Goal: Book appointment/travel/reservation

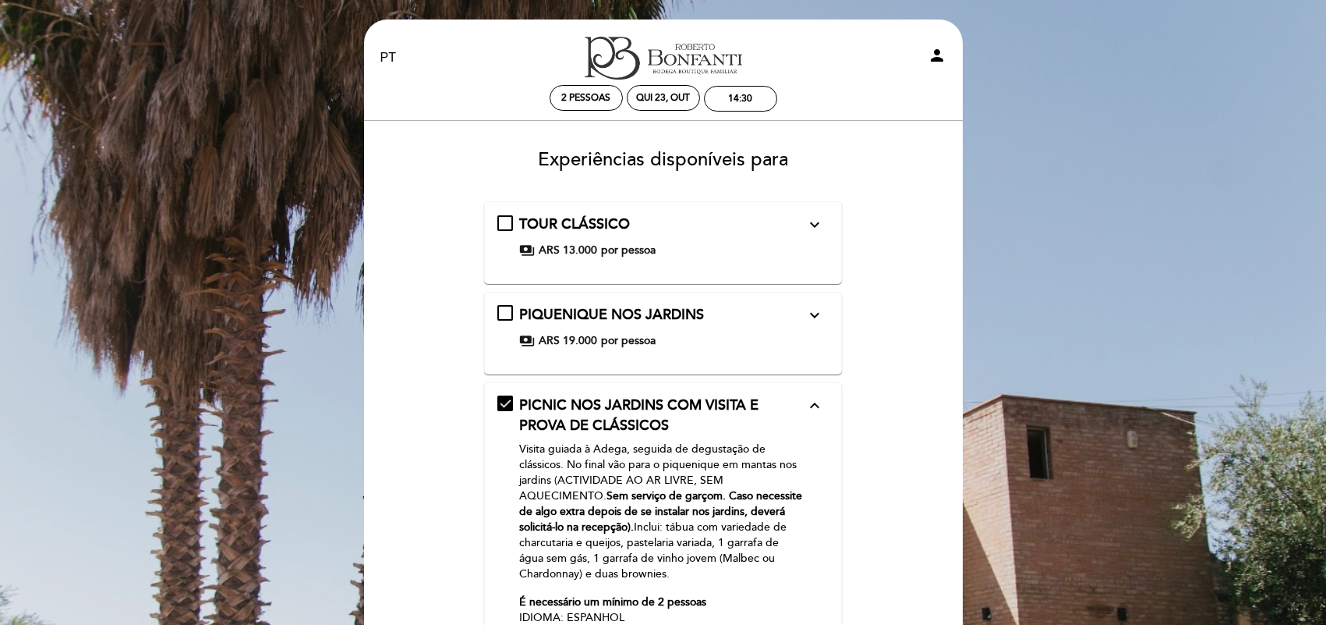
select select "pt"
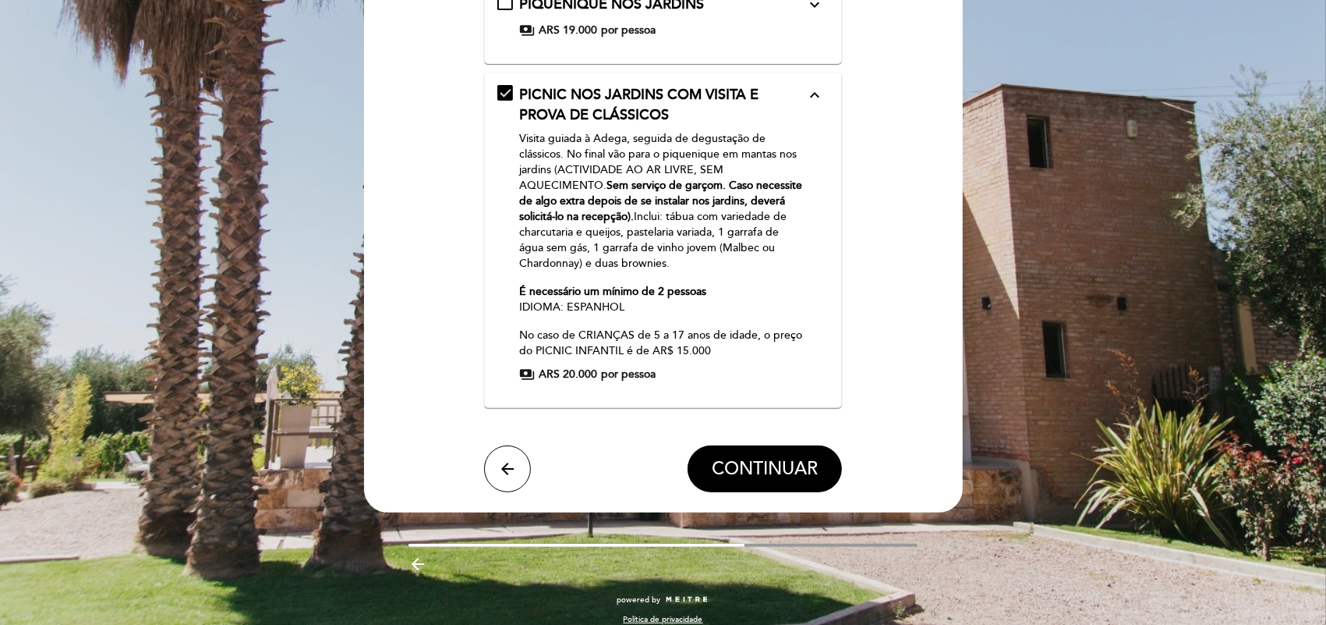
scroll to position [326, 0]
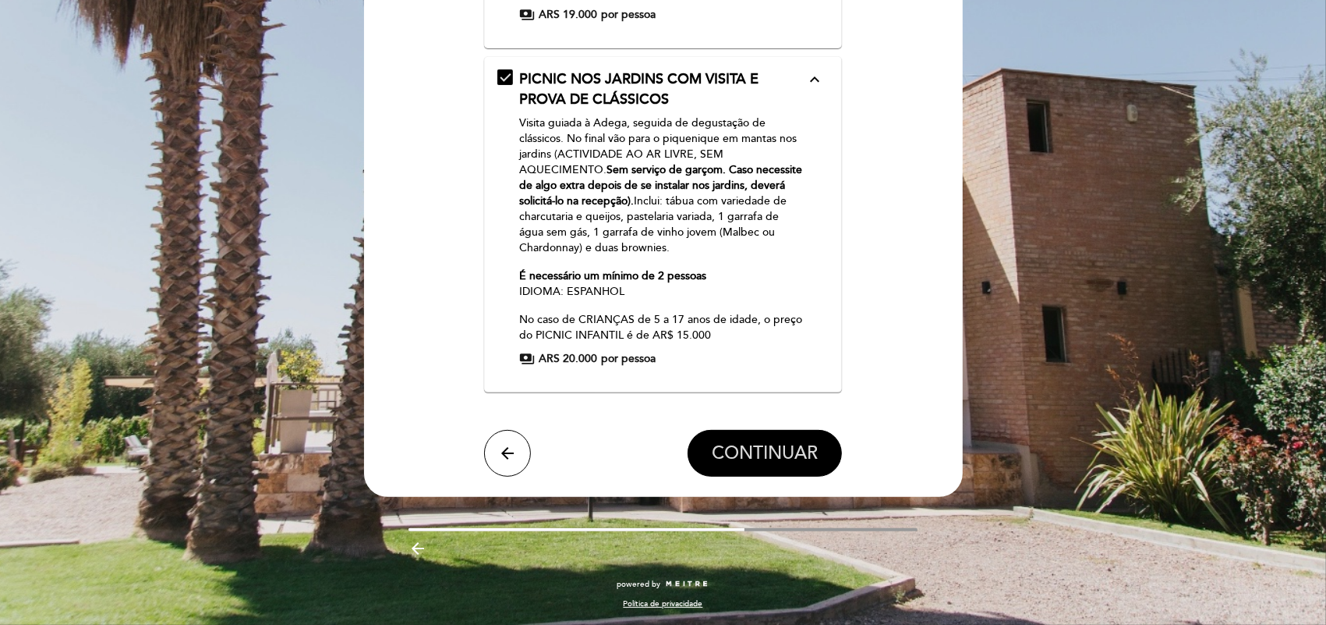
click at [797, 446] on span "CONTINUAR" at bounding box center [765, 454] width 106 height 22
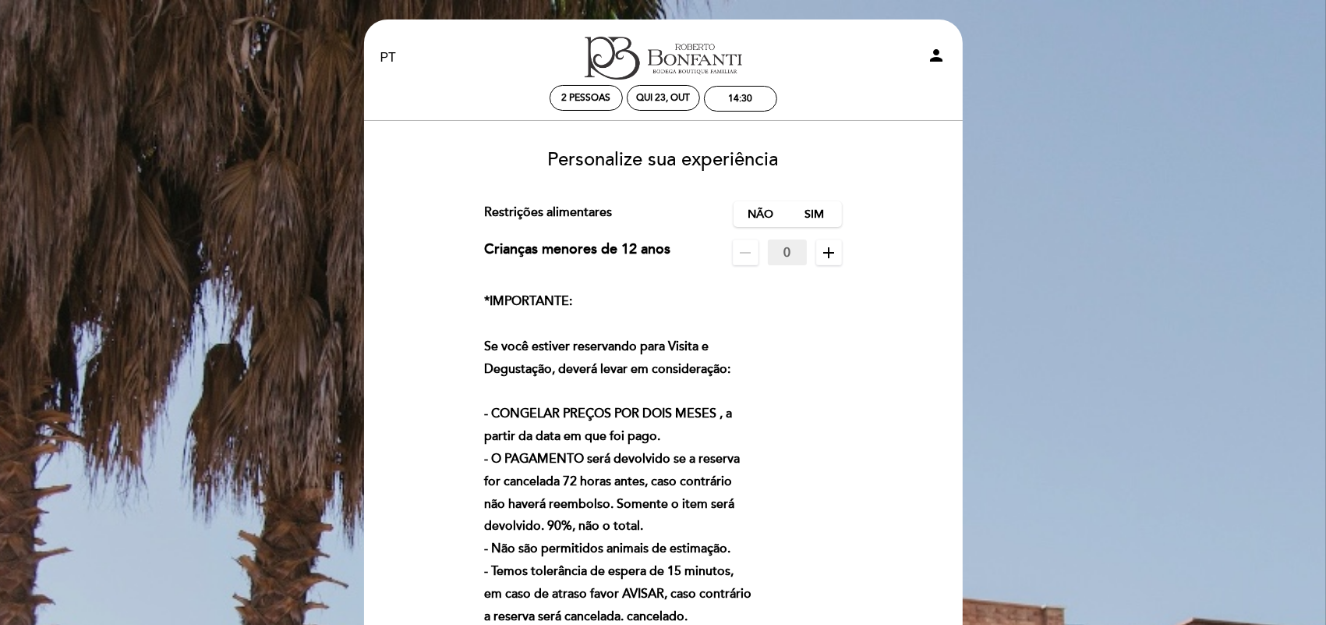
scroll to position [649, 0]
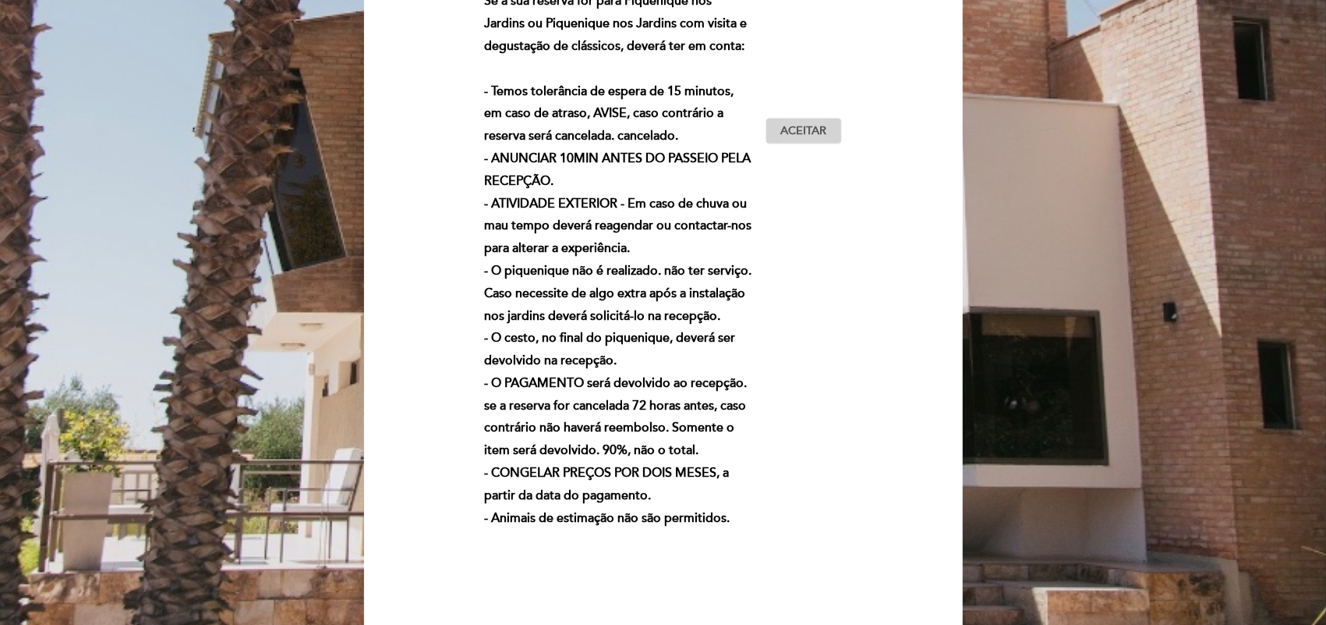
click at [808, 131] on span "Aceitar" at bounding box center [803, 131] width 46 height 16
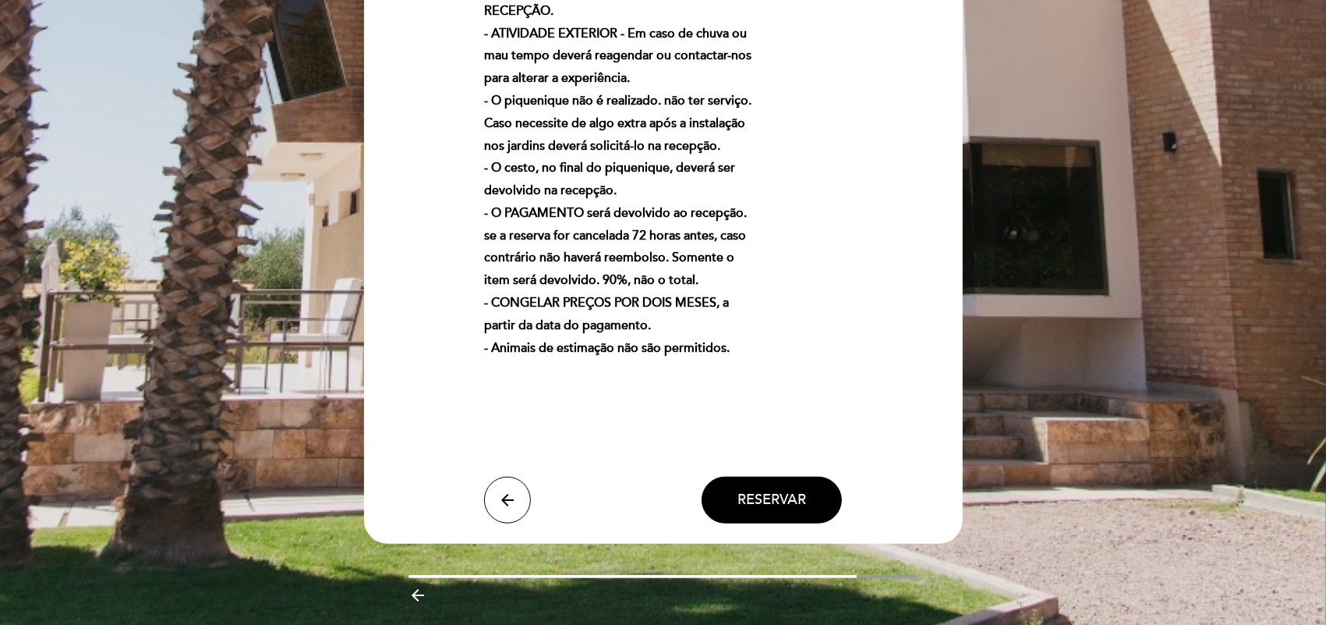
scroll to position [864, 0]
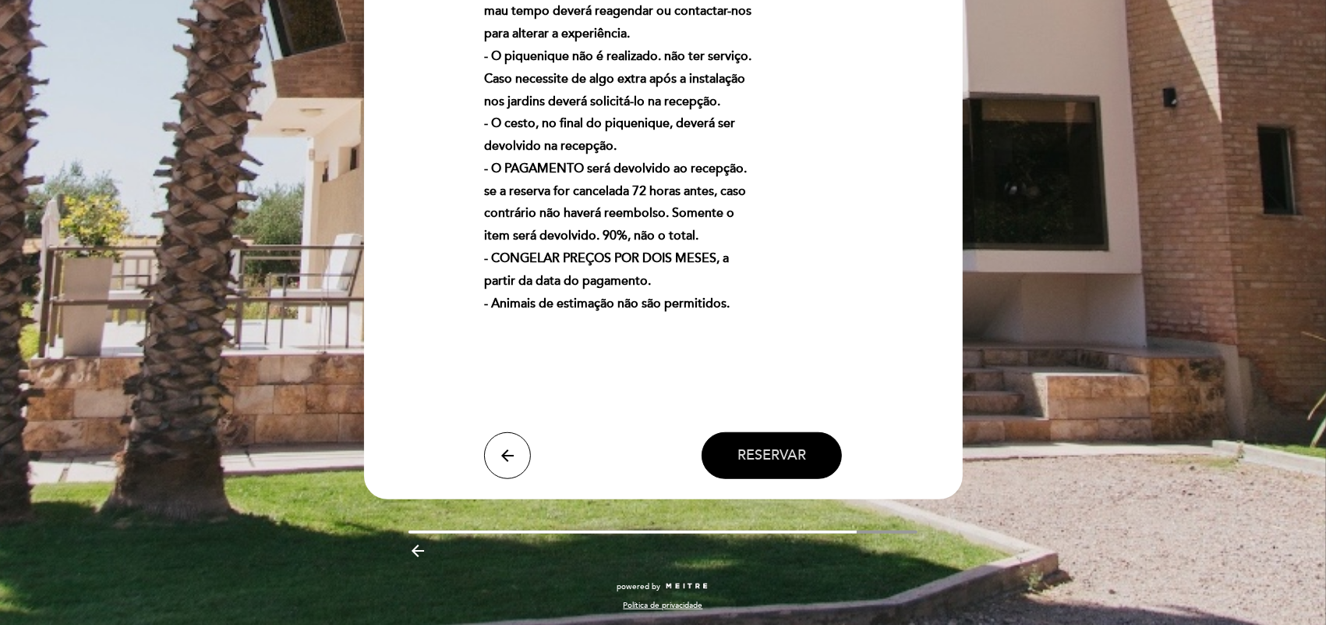
click at [800, 438] on button "Reservar" at bounding box center [772, 455] width 140 height 47
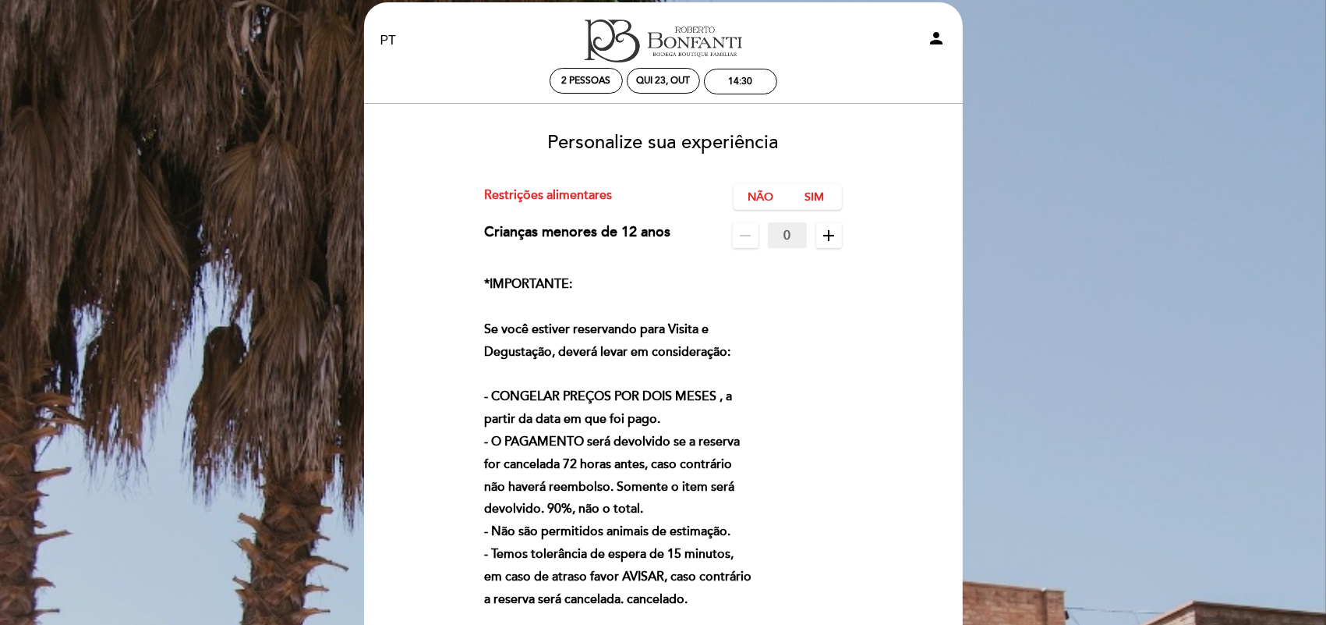
scroll to position [0, 0]
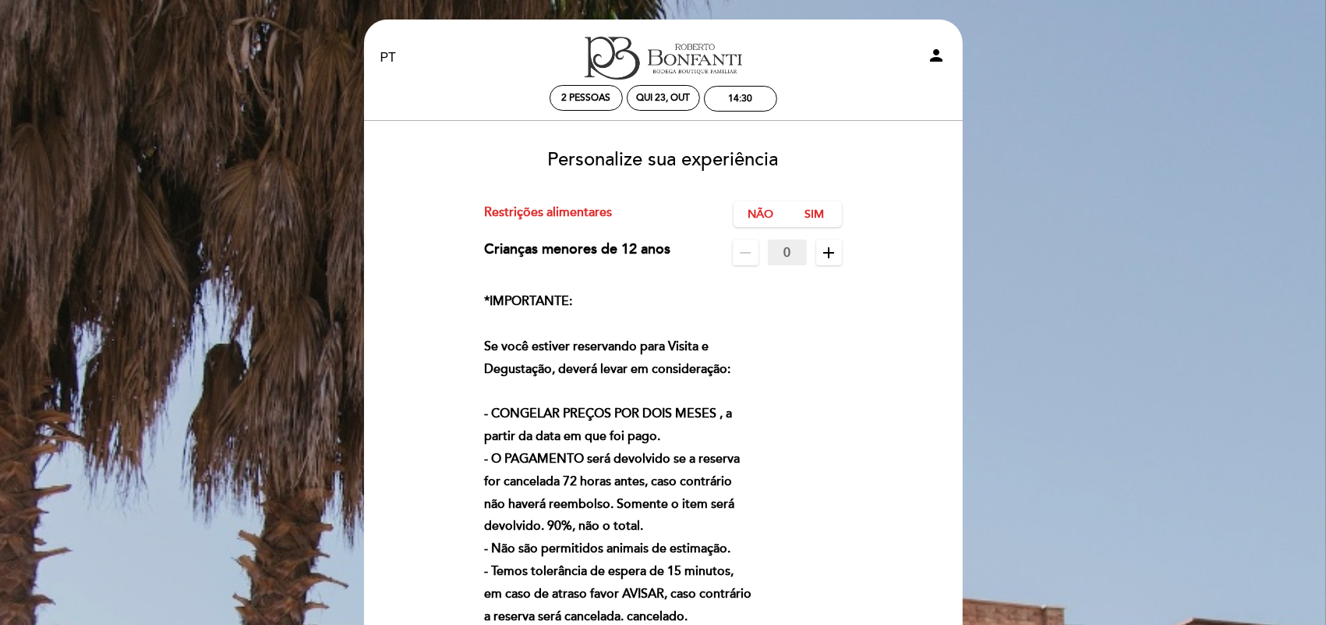
click at [792, 219] on div "Não Sim" at bounding box center [788, 214] width 108 height 26
click at [758, 214] on label "Não" at bounding box center [761, 214] width 55 height 26
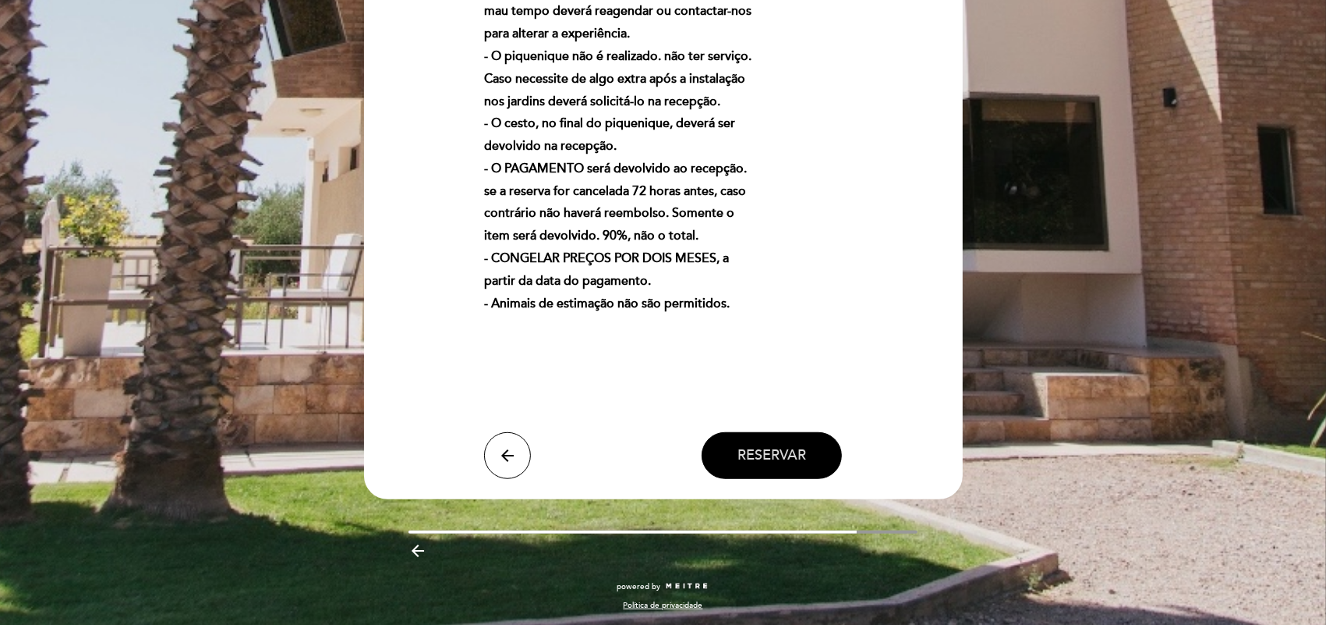
click at [785, 455] on span "Reservar" at bounding box center [772, 455] width 69 height 17
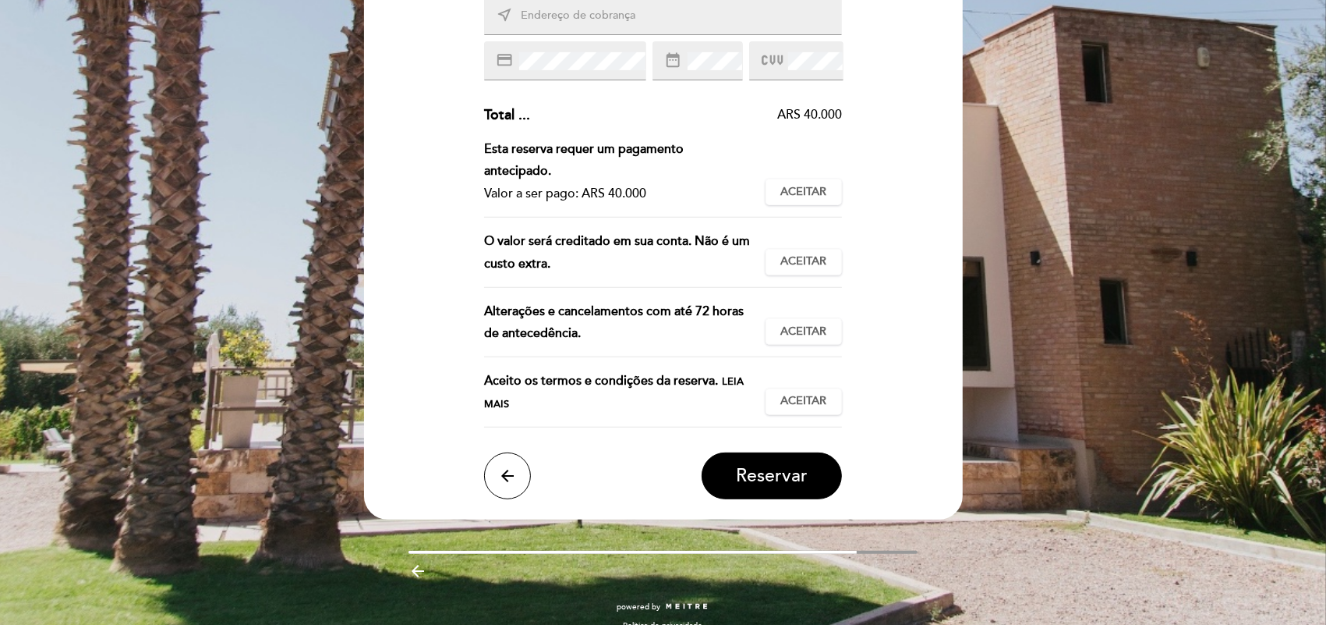
scroll to position [0, 0]
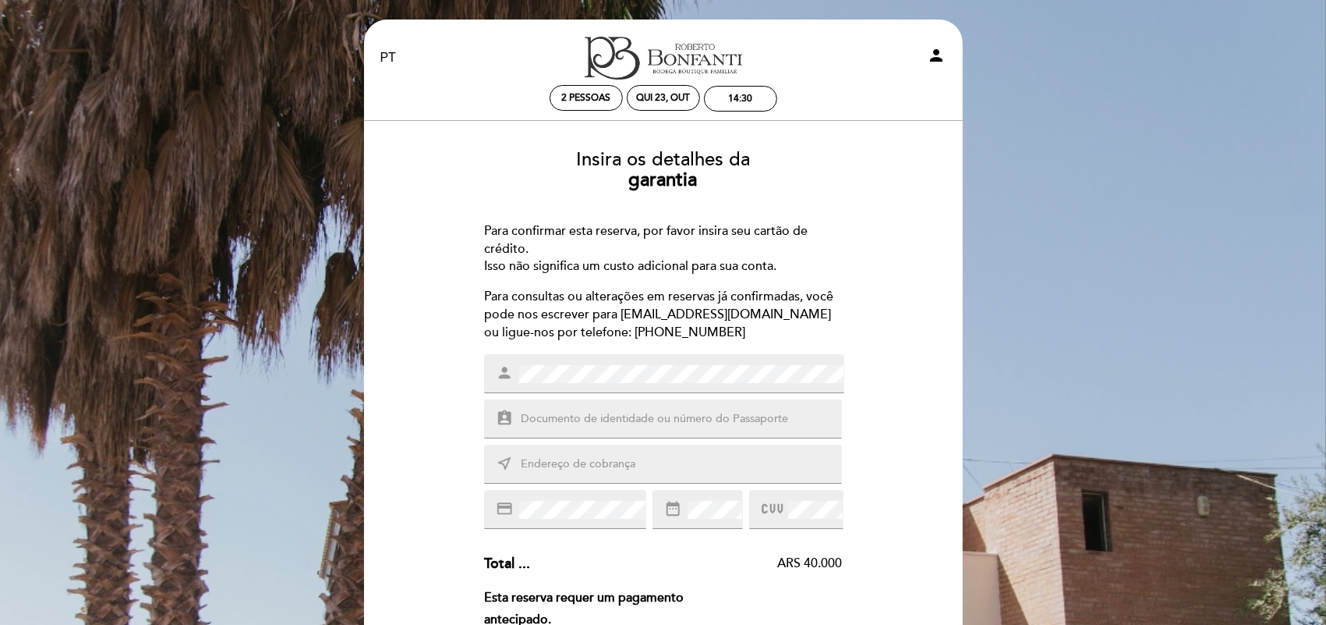
click at [656, 422] on input "text" at bounding box center [681, 419] width 324 height 18
paste input "4397010054399714"
type input "4397010054399714"
click at [595, 458] on input "text" at bounding box center [681, 464] width 324 height 18
type input "rua democrito da cunha silveira, 624 c 2"
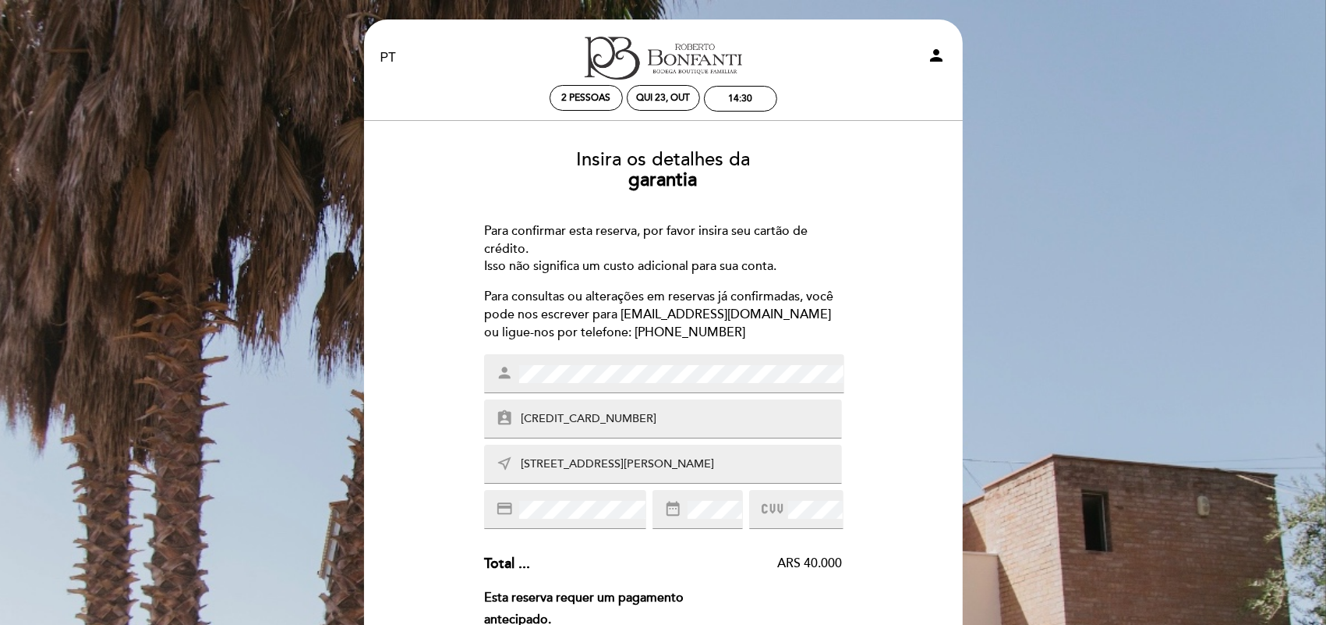
click at [577, 522] on div "credit_card" at bounding box center [565, 509] width 162 height 39
click at [607, 423] on input "4397010054399714" at bounding box center [681, 419] width 324 height 18
drag, startPoint x: 645, startPoint y: 415, endPoint x: 372, endPoint y: 415, distance: 272.9
click at [372, 415] on header "EN ES PT Turismo - Bodega Roberto Bonfanti person 2 pessoas Qui 23, out 14:30 B…" at bounding box center [663, 493] width 599 height 948
click at [605, 422] on input "4397010054399714" at bounding box center [681, 419] width 324 height 18
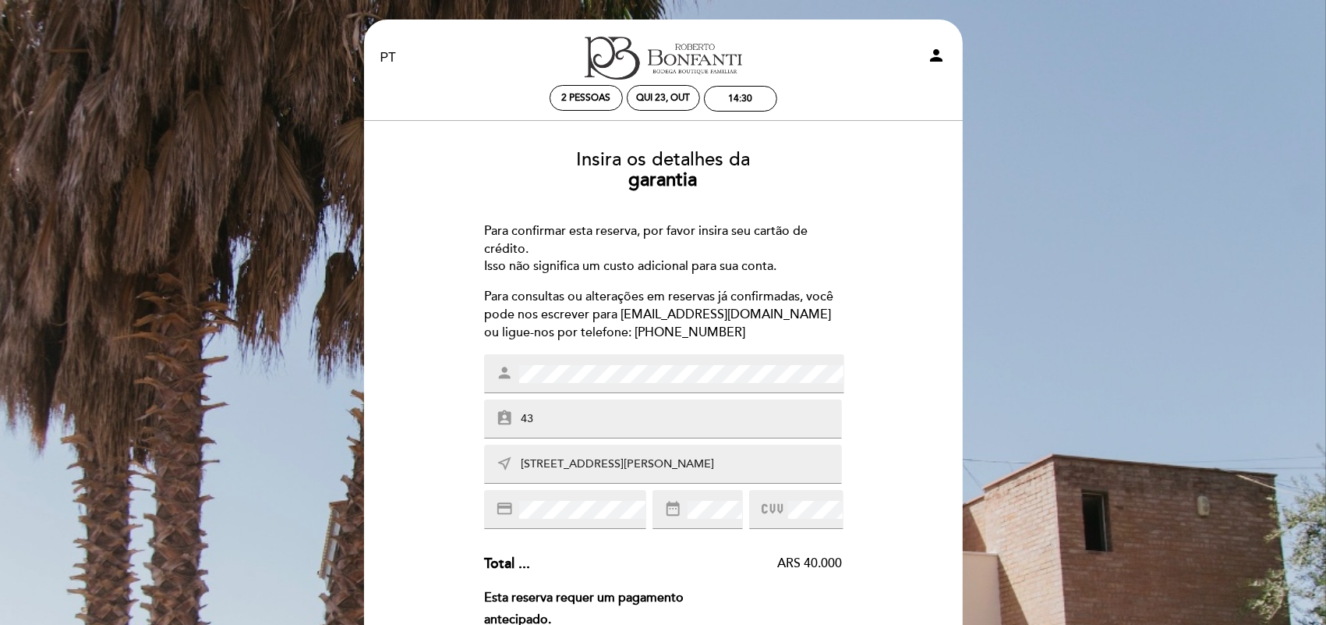
type input "4"
click at [741, 423] on input "text" at bounding box center [681, 419] width 324 height 18
paste input "GJ026941"
type input "GJ026941"
click at [932, 462] on div "Insira os detalhes da garantia Para confirmar esta reserva, por favor insira se…" at bounding box center [663, 542] width 577 height 810
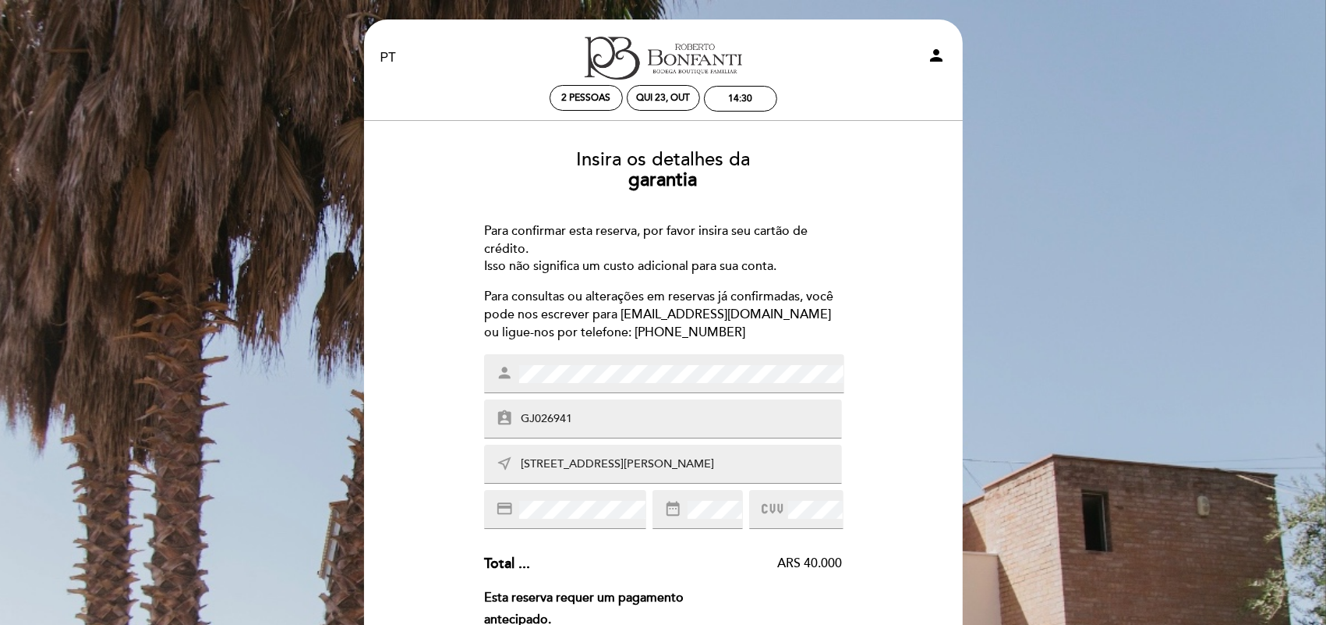
click at [557, 522] on div "credit_card" at bounding box center [565, 509] width 162 height 39
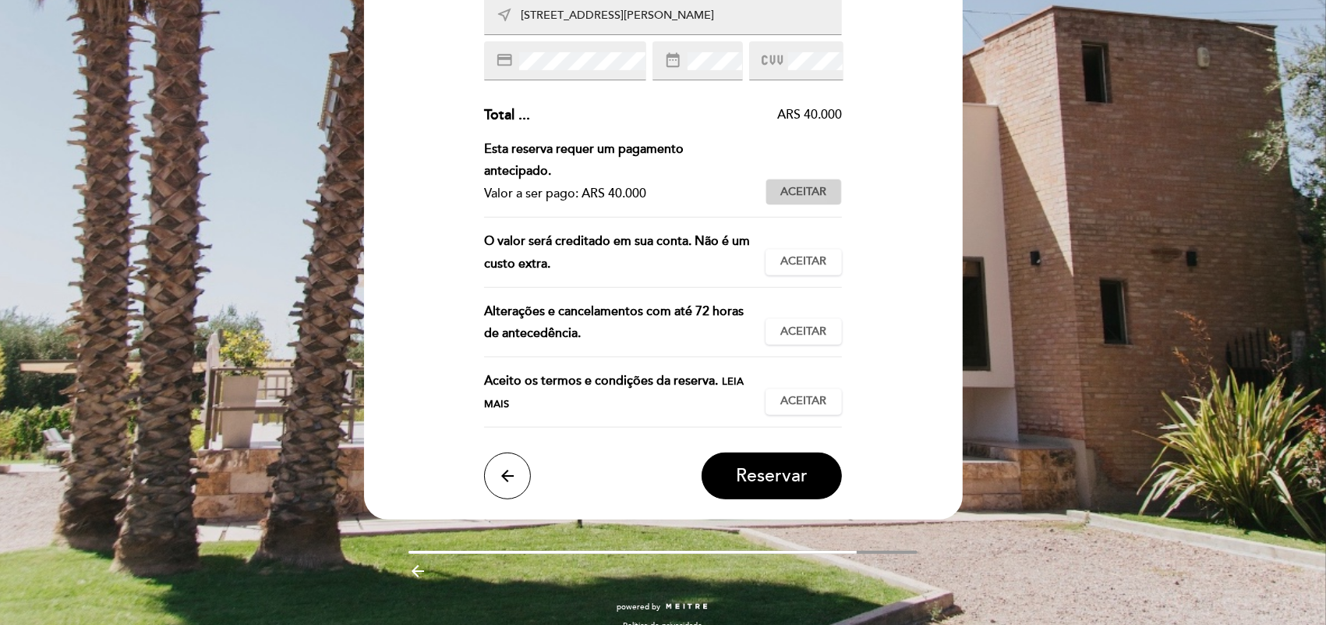
click at [807, 179] on button "Aceitar Aceito" at bounding box center [804, 192] width 76 height 27
click at [805, 253] on span "Aceitar" at bounding box center [803, 261] width 46 height 16
click at [817, 318] on button "Aceitar Aceito" at bounding box center [804, 331] width 76 height 27
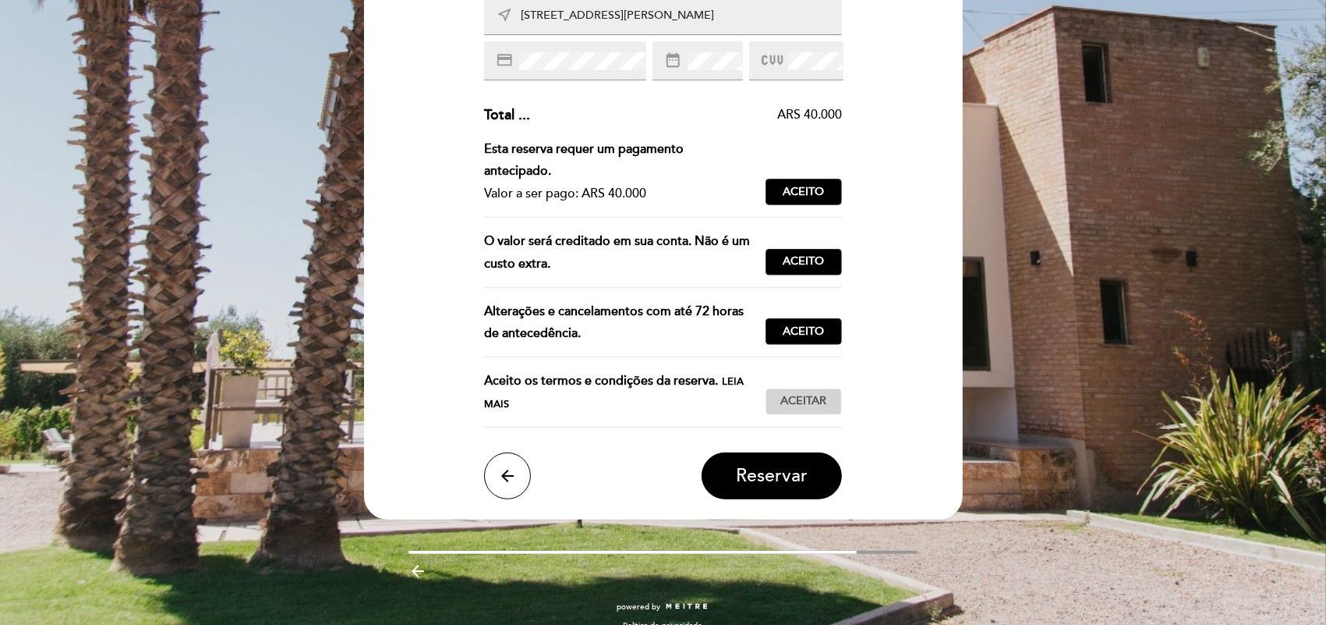
click at [827, 388] on button "Aceitar Aceito" at bounding box center [804, 401] width 76 height 27
click at [812, 452] on button "Reservar" at bounding box center [772, 475] width 140 height 47
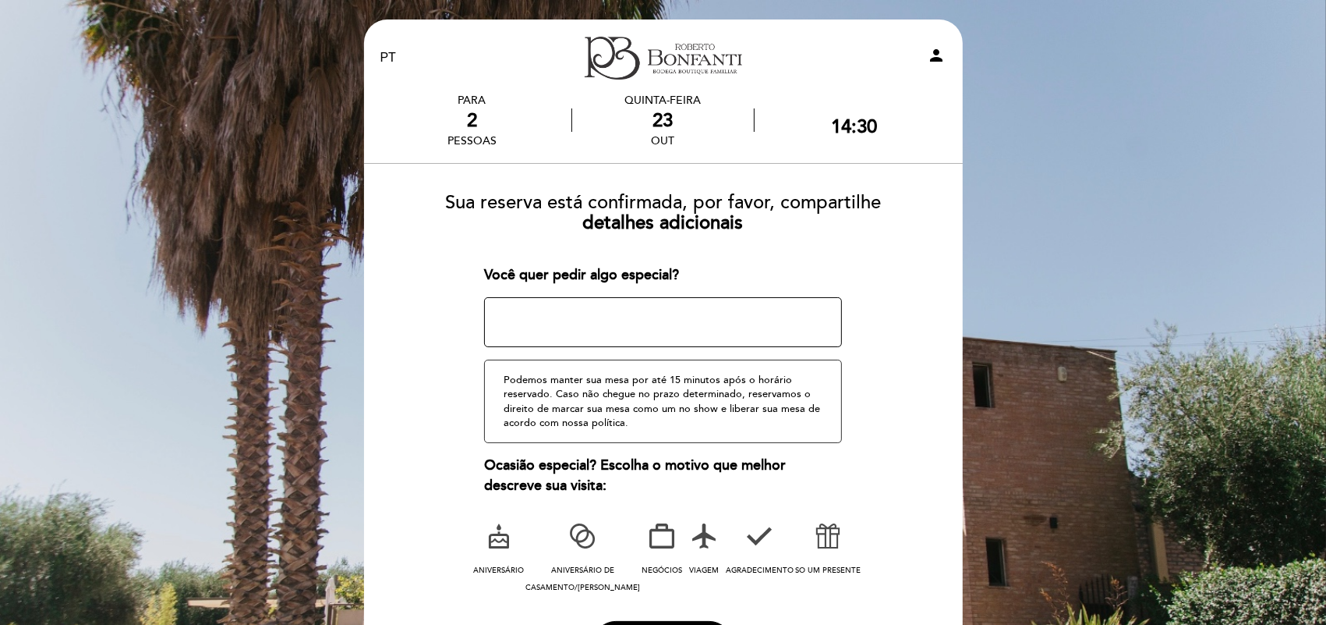
scroll to position [141, 0]
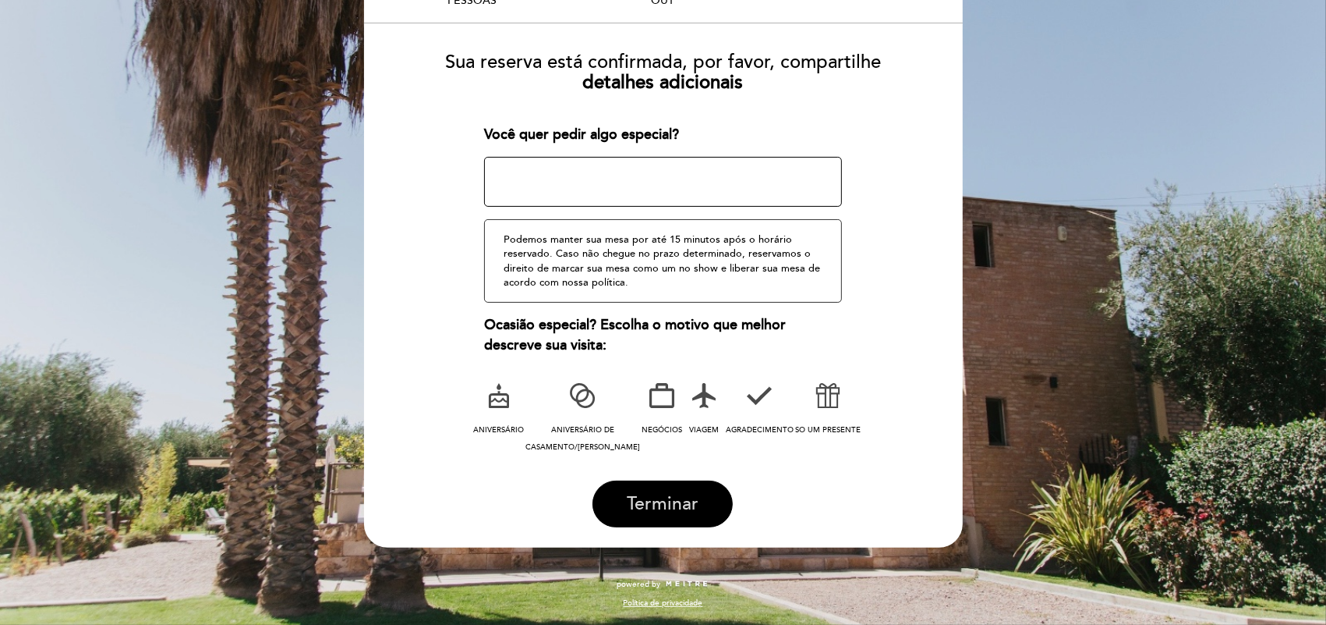
click at [668, 494] on span "Terminar" at bounding box center [663, 504] width 72 height 22
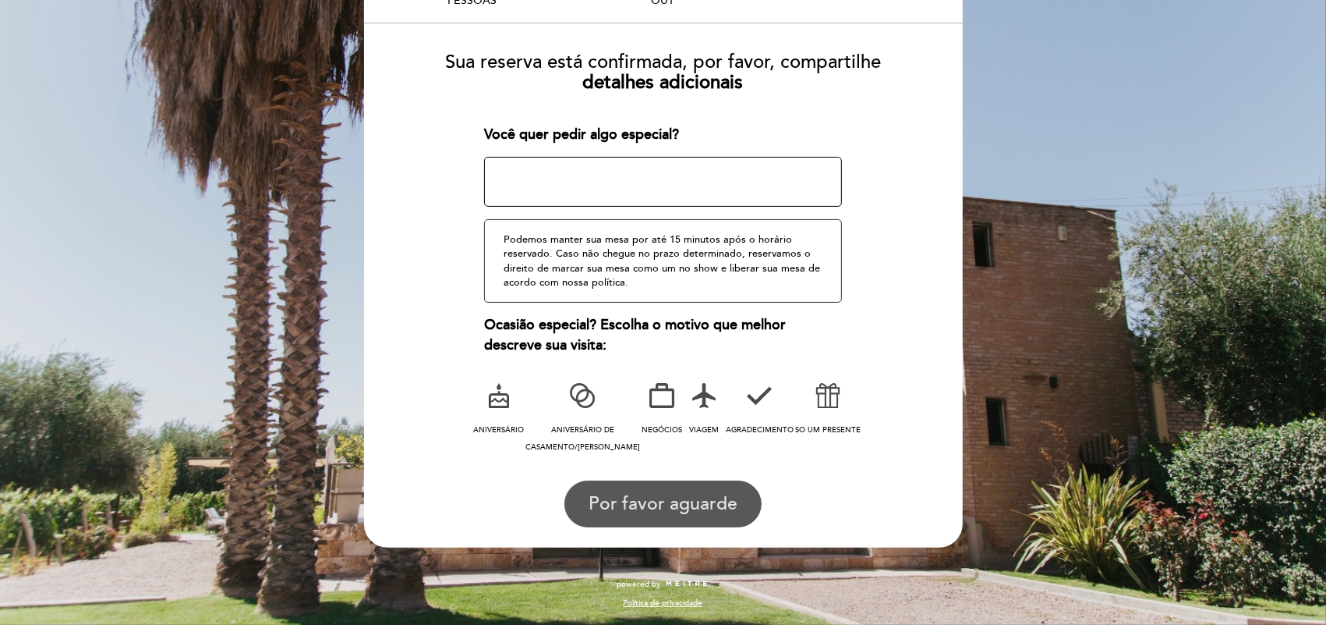
scroll to position [0, 0]
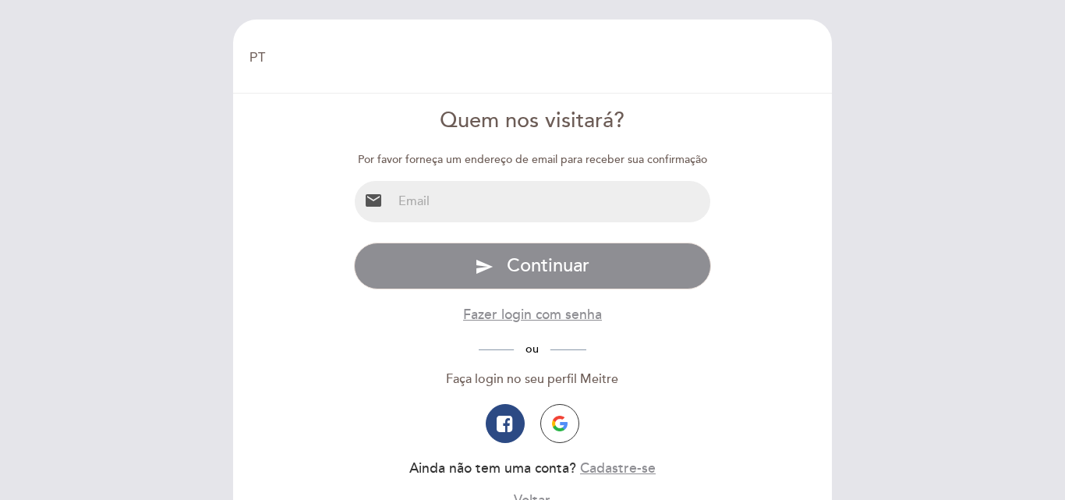
select select "pt"
click at [623, 229] on div "Por favor forneça um endereço de email para receber sua confirmação email Espec…" at bounding box center [533, 331] width 358 height 358
click at [615, 208] on input "email" at bounding box center [551, 201] width 319 height 41
type input "[PERSON_NAME][EMAIL_ADDRESS][DOMAIN_NAME]"
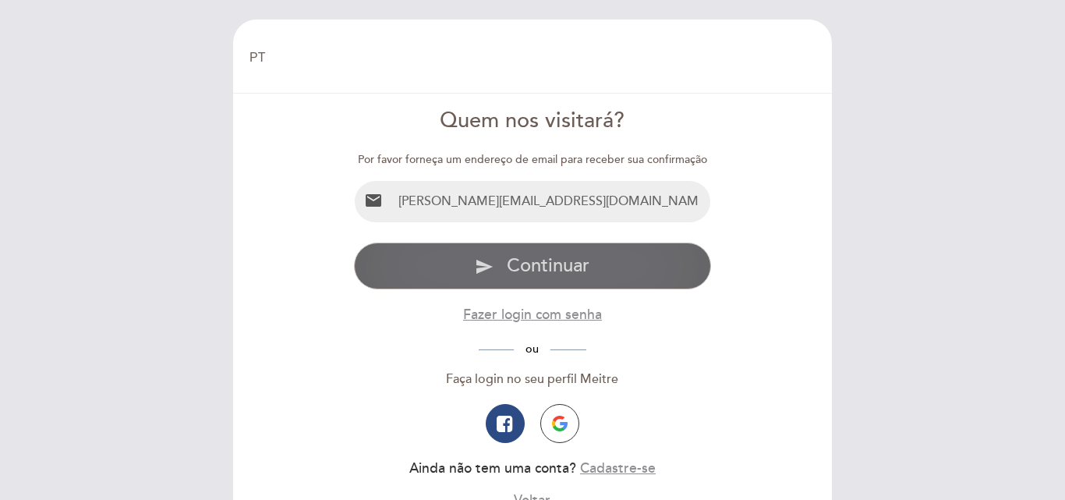
click at [586, 265] on span "Continuar" at bounding box center [548, 265] width 83 height 23
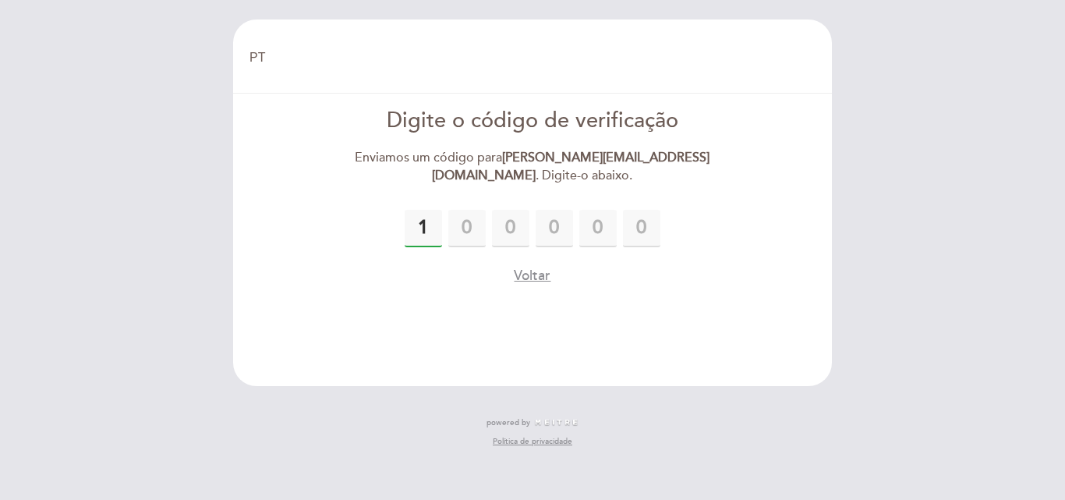
type input "1"
type input "0"
type input "6"
type input "7"
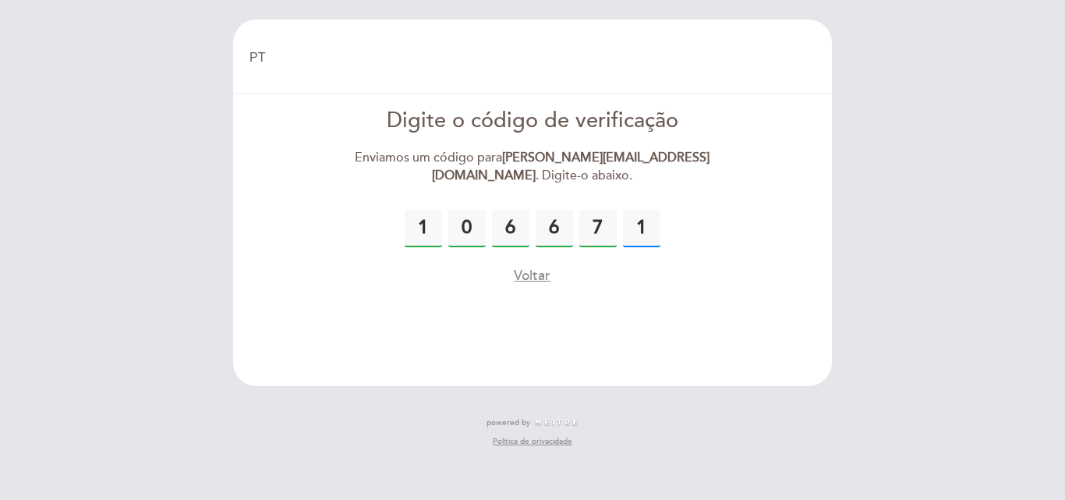
type input "1"
